Goal: Task Accomplishment & Management: Use online tool/utility

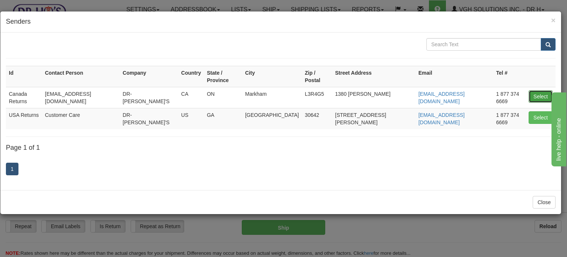
click at [542, 90] on button "Select" at bounding box center [541, 96] width 24 height 13
type input "Canada Returns"
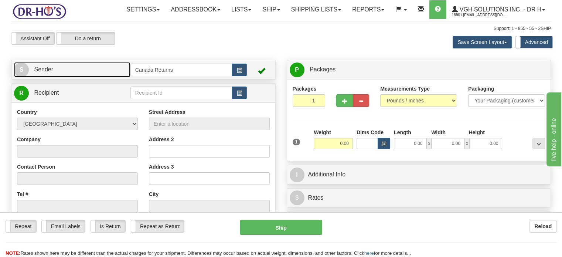
drag, startPoint x: 113, startPoint y: 90, endPoint x: 121, endPoint y: 92, distance: 8.3
click at [113, 77] on link "S Sender" at bounding box center [72, 69] width 116 height 15
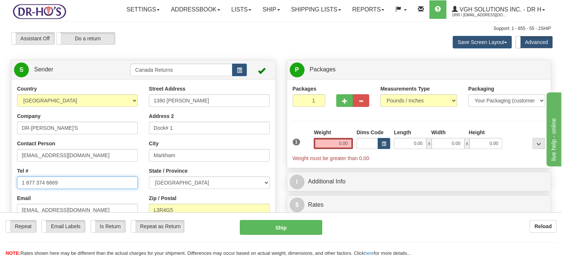
drag, startPoint x: 61, startPoint y: 200, endPoint x: 0, endPoint y: 196, distance: 60.7
paste input "4166029791"
type input "14166029791"
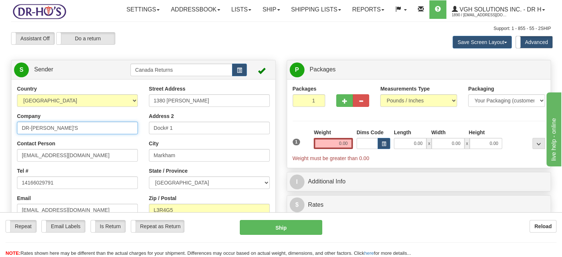
drag, startPoint x: 67, startPoint y: 144, endPoint x: 0, endPoint y: 139, distance: 67.1
type input "[PERSON_NAME]"
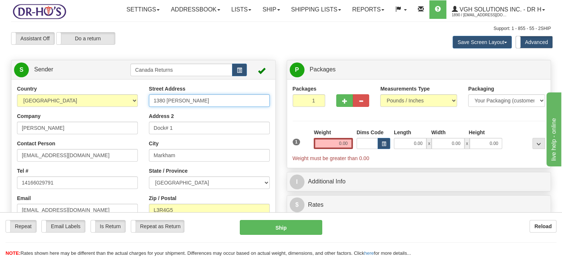
drag, startPoint x: 213, startPoint y: 120, endPoint x: 94, endPoint y: 109, distance: 120.2
click at [101, 110] on div "Country [GEOGRAPHIC_DATA] [GEOGRAPHIC_DATA] [GEOGRAPHIC_DATA] [GEOGRAPHIC_DATA]…" at bounding box center [143, 187] width 264 height 205
paste input "[STREET_ADDRESS][PERSON_NAME] AP. [STREET_ADDRESS]"
drag, startPoint x: 186, startPoint y: 116, endPoint x: 266, endPoint y: 115, distance: 79.4
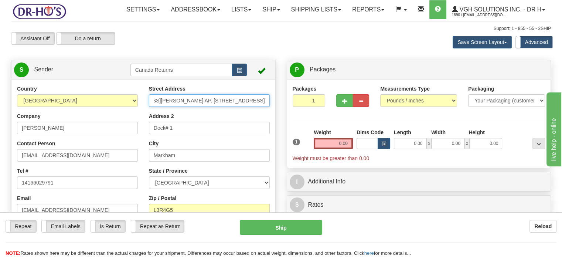
click at [266, 107] on input "[STREET_ADDRESS][PERSON_NAME] AP. [STREET_ADDRESS]" at bounding box center [209, 100] width 121 height 13
type input "[STREET_ADDRESS][PERSON_NAME] AP. 1401, Unit 1401"
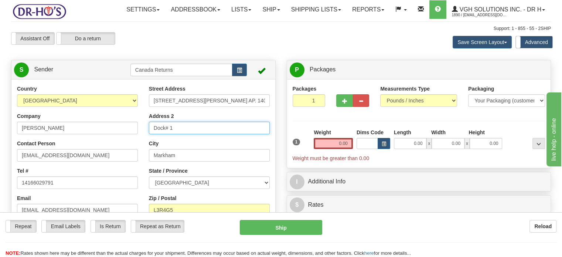
drag, startPoint x: 222, startPoint y: 145, endPoint x: 102, endPoint y: 138, distance: 120.6
click at [102, 138] on div "Country [GEOGRAPHIC_DATA] [GEOGRAPHIC_DATA] [GEOGRAPHIC_DATA] [GEOGRAPHIC_DATA]…" at bounding box center [143, 187] width 264 height 205
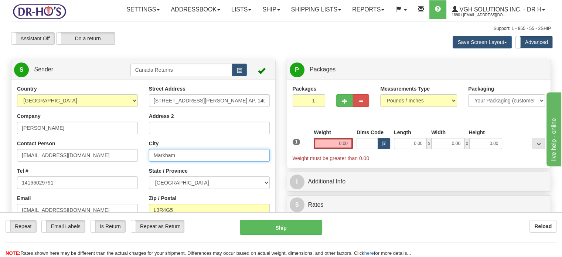
drag, startPoint x: 205, startPoint y: 177, endPoint x: 97, endPoint y: 169, distance: 108.1
click at [100, 171] on div "Country [GEOGRAPHIC_DATA] [GEOGRAPHIC_DATA] [GEOGRAPHIC_DATA] [GEOGRAPHIC_DATA]…" at bounding box center [143, 187] width 264 height 205
paste input "[GEOGRAPHIC_DATA] [GEOGRAPHIC_DATA], M3A3M3 [GEOGRAPHIC_DATA]"
drag, startPoint x: 171, startPoint y: 170, endPoint x: 247, endPoint y: 172, distance: 75.7
click at [247, 161] on input "[GEOGRAPHIC_DATA] [GEOGRAPHIC_DATA], M3A3M3 [GEOGRAPHIC_DATA]" at bounding box center [209, 155] width 121 height 13
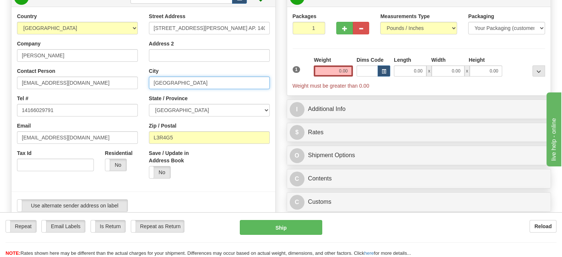
scroll to position [74, 0]
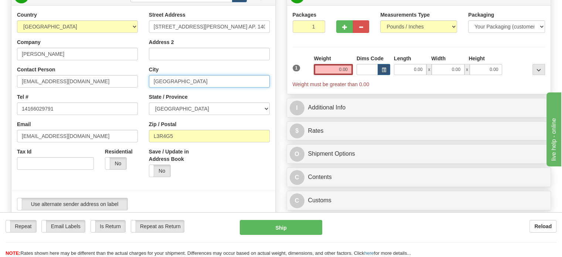
type input "[GEOGRAPHIC_DATA]"
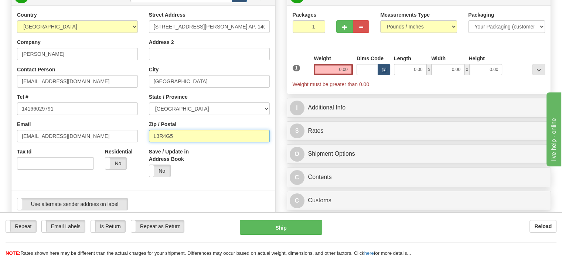
drag, startPoint x: 189, startPoint y: 155, endPoint x: 96, endPoint y: 151, distance: 93.9
click at [83, 149] on div "Country [GEOGRAPHIC_DATA] [GEOGRAPHIC_DATA] [GEOGRAPHIC_DATA] [GEOGRAPHIC_DATA]…" at bounding box center [143, 113] width 264 height 205
paste input "[GEOGRAPHIC_DATA], M3A3M3 [GEOGRAPHIC_DATA]"
drag, startPoint x: 174, startPoint y: 150, endPoint x: 117, endPoint y: 146, distance: 57.4
click at [117, 146] on div "Country [GEOGRAPHIC_DATA] [GEOGRAPHIC_DATA] [GEOGRAPHIC_DATA] [GEOGRAPHIC_DATA]…" at bounding box center [143, 113] width 264 height 205
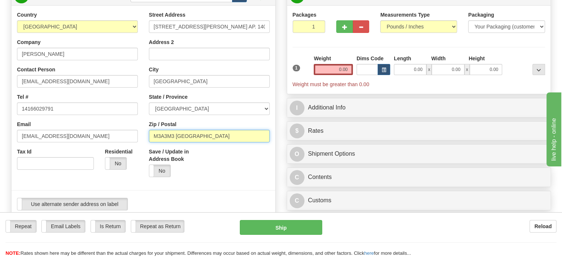
click at [207, 142] on input "M3A3M3 [GEOGRAPHIC_DATA]" at bounding box center [209, 136] width 121 height 13
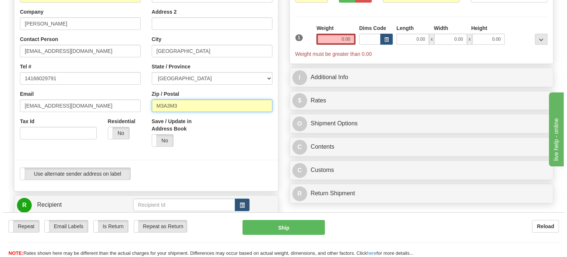
scroll to position [185, 0]
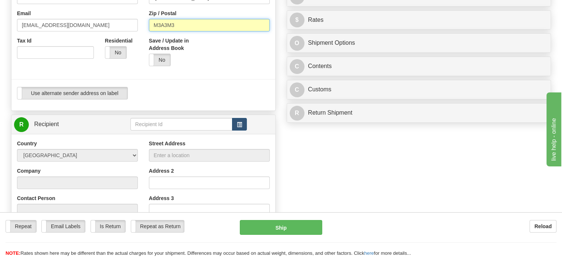
type input "M3A3M3"
click at [238, 127] on span "button" at bounding box center [239, 124] width 5 height 5
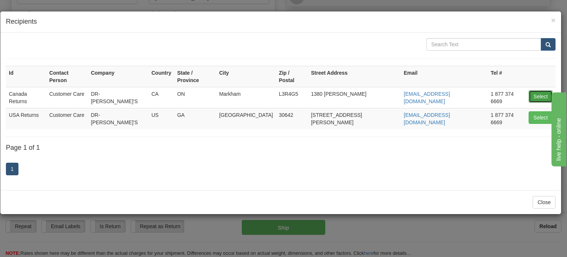
click at [541, 92] on button "Select" at bounding box center [541, 96] width 24 height 13
type input "Canada Returns"
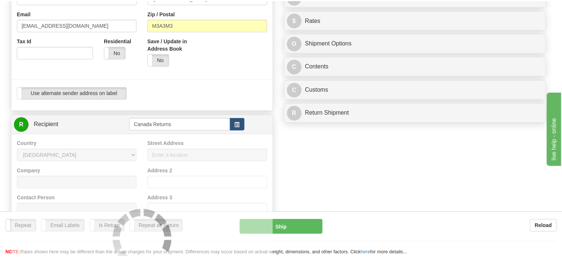
scroll to position [32, 0]
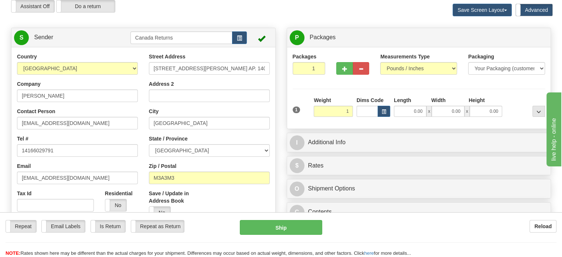
type input "1.00"
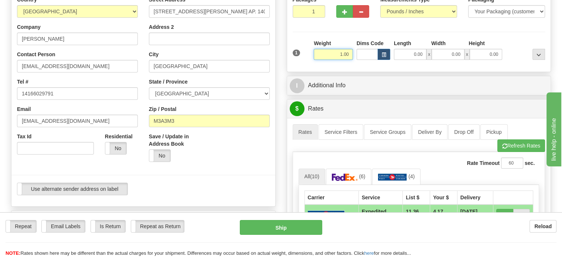
scroll to position [106, 0]
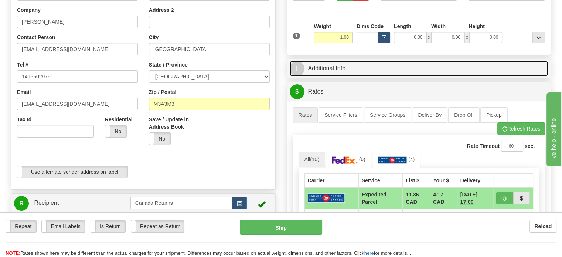
click at [319, 76] on link "I Additional Info" at bounding box center [418, 68] width 258 height 15
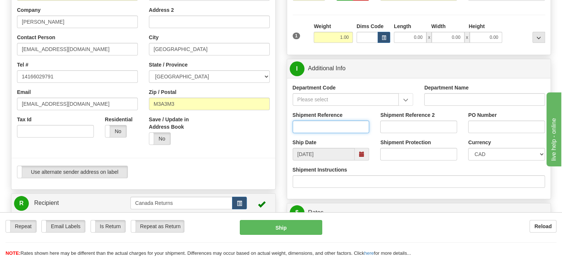
click at [309, 133] on input "Shipment Reference" at bounding box center [330, 126] width 77 height 13
paste input "1206655"
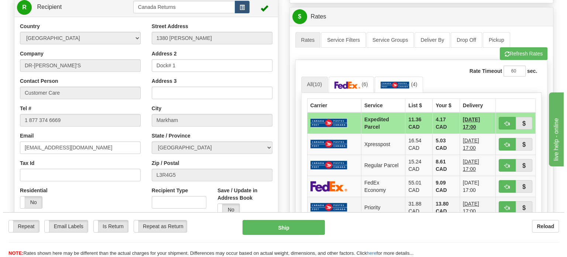
scroll to position [364, 0]
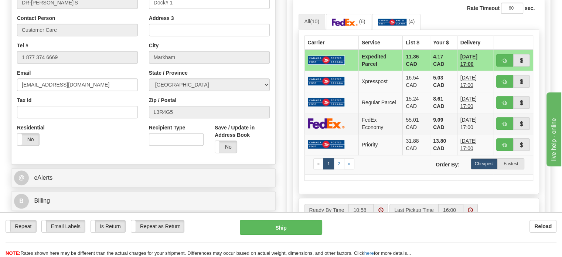
type input "1206655"
click at [430, 132] on td "9.09 CAD" at bounding box center [443, 123] width 27 height 21
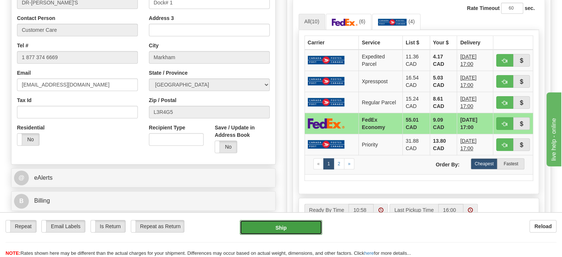
click at [284, 225] on button "Ship" at bounding box center [281, 227] width 83 height 15
type input "20"
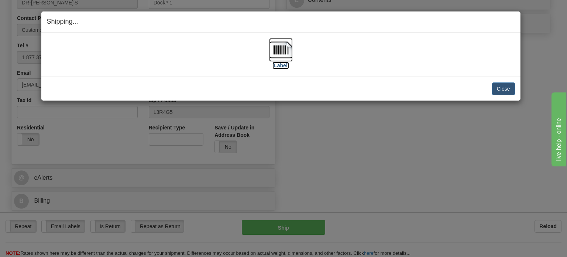
click at [281, 52] on img at bounding box center [281, 50] width 24 height 24
